Goal: Find specific page/section: Find specific page/section

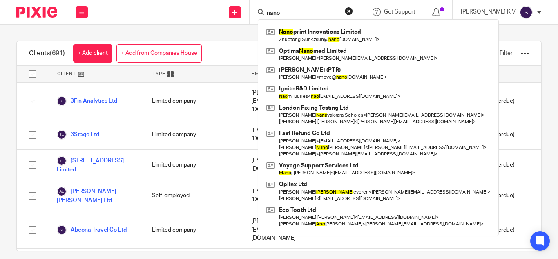
click at [311, 11] on input "nano" at bounding box center [303, 13] width 74 height 7
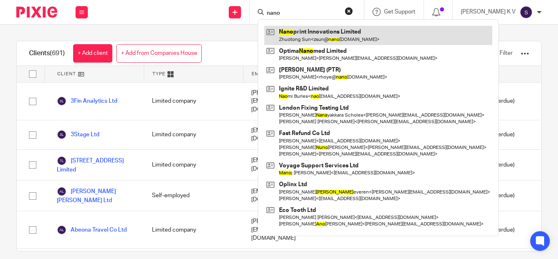
type input "nano"
click at [320, 32] on link at bounding box center [378, 35] width 228 height 19
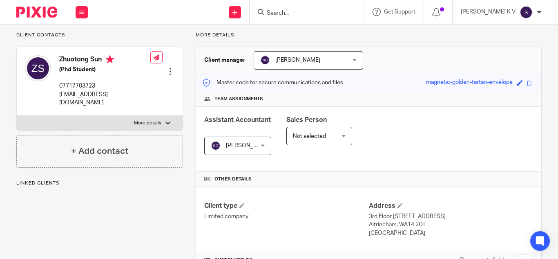
scroll to position [163, 0]
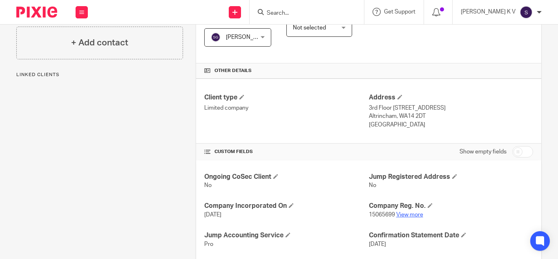
click at [406, 213] on link "View more" at bounding box center [409, 215] width 27 height 6
